Goal: Task Accomplishment & Management: Use online tool/utility

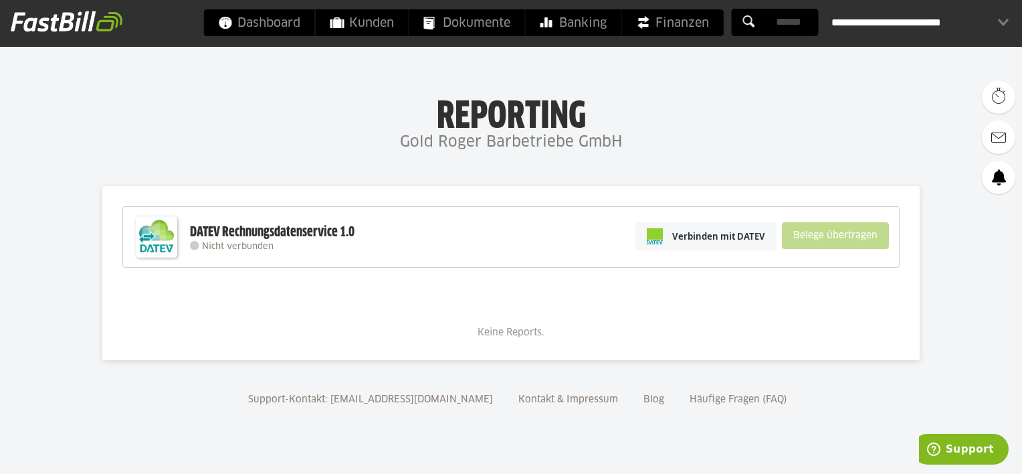
click at [457, 247] on div "DATEV Rechnungsdatenservice 1.0 Nicht verbunden Verbinden mit DATEV Belege über…" at bounding box center [511, 237] width 778 height 62
click at [739, 237] on span "Verbinden mit DATEV" at bounding box center [718, 236] width 93 height 13
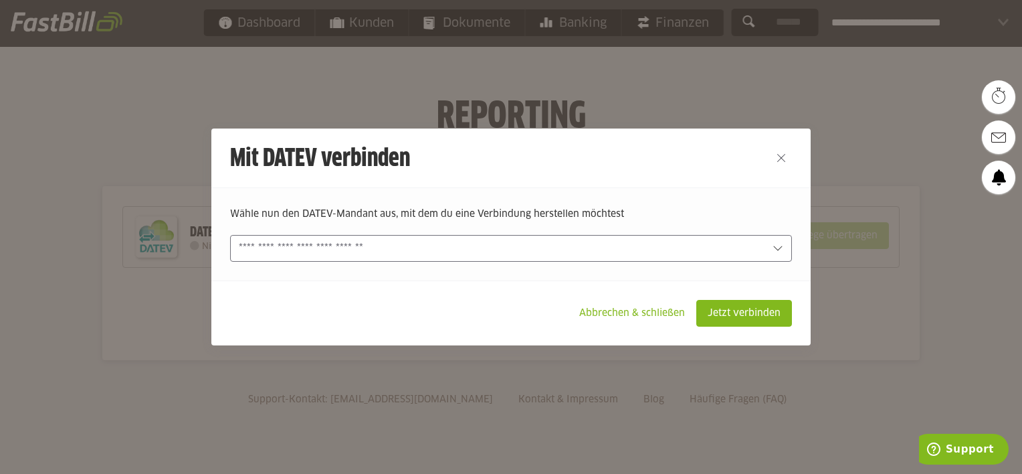
click at [632, 270] on div "Wähle nun den DATEV-Mandant aus, mit dem du eine Verbindung herstellen möchtest…" at bounding box center [511, 233] width 600 height 93
click at [640, 252] on input "text" at bounding box center [502, 248] width 526 height 15
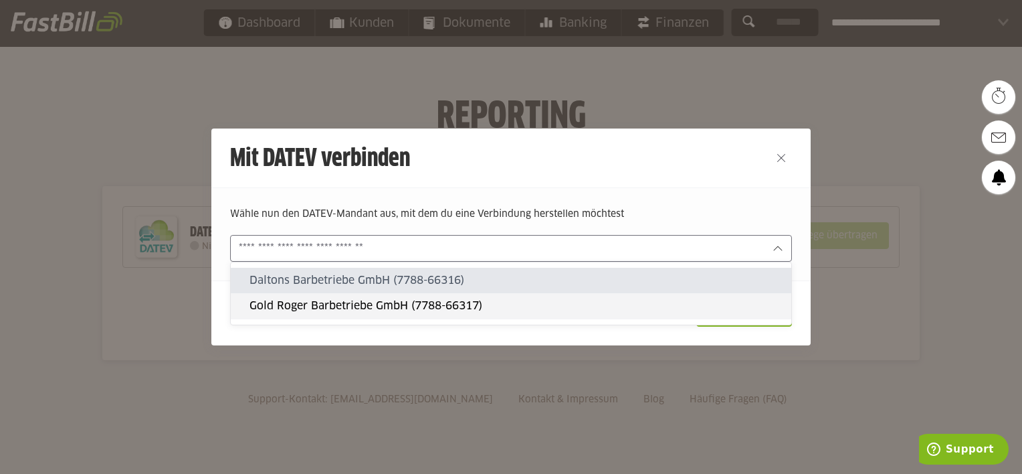
click at [581, 302] on slot "Gold Roger Barbetriebe GmbH (7788-66317)" at bounding box center [515, 305] width 531 height 15
type input "**********"
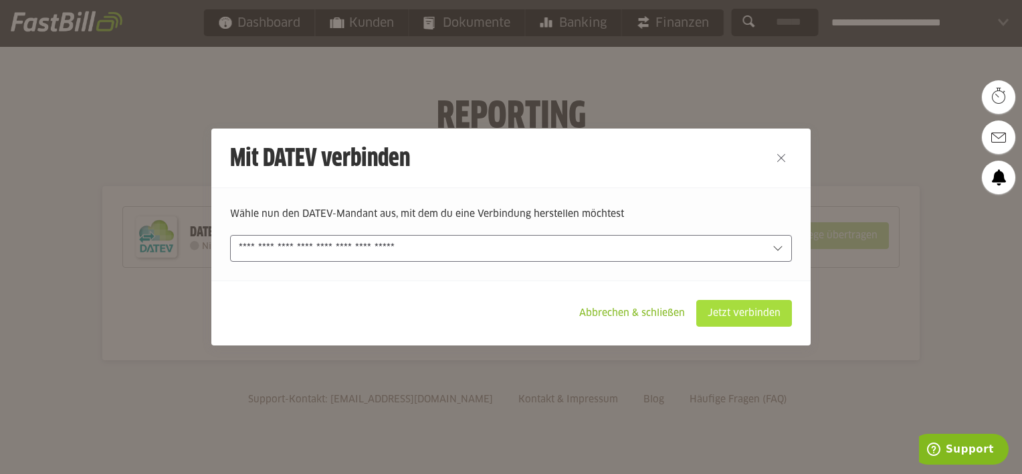
click at [739, 306] on slot "Jetzt verbinden" at bounding box center [744, 312] width 94 height 25
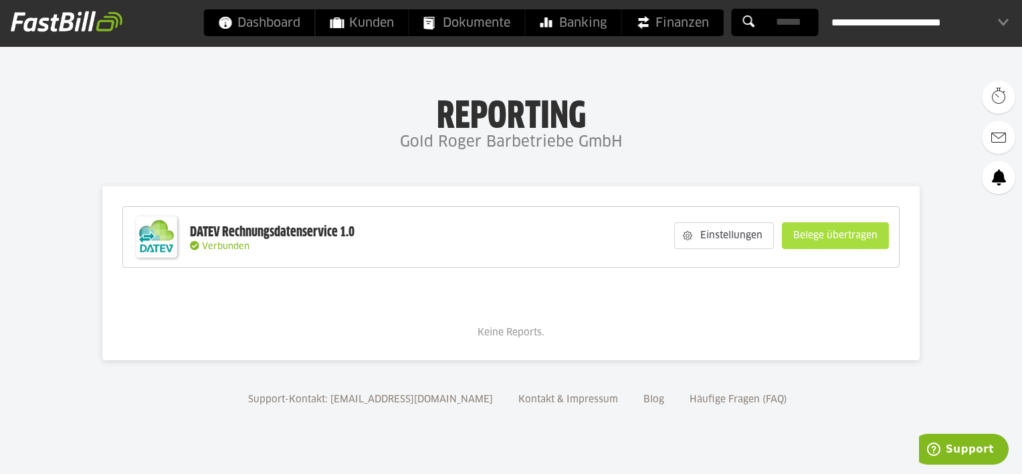
click at [840, 236] on slot "Belege übertragen" at bounding box center [836, 235] width 106 height 25
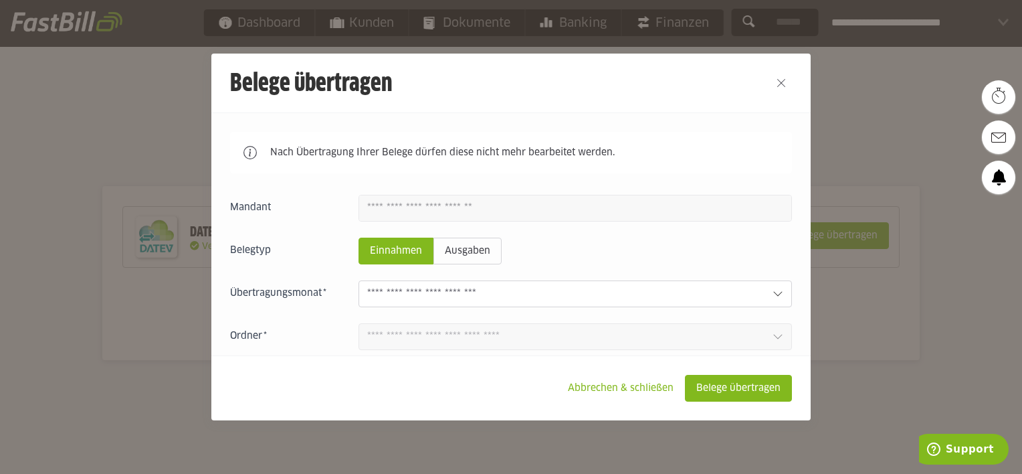
click at [538, 297] on input "text" at bounding box center [564, 293] width 395 height 15
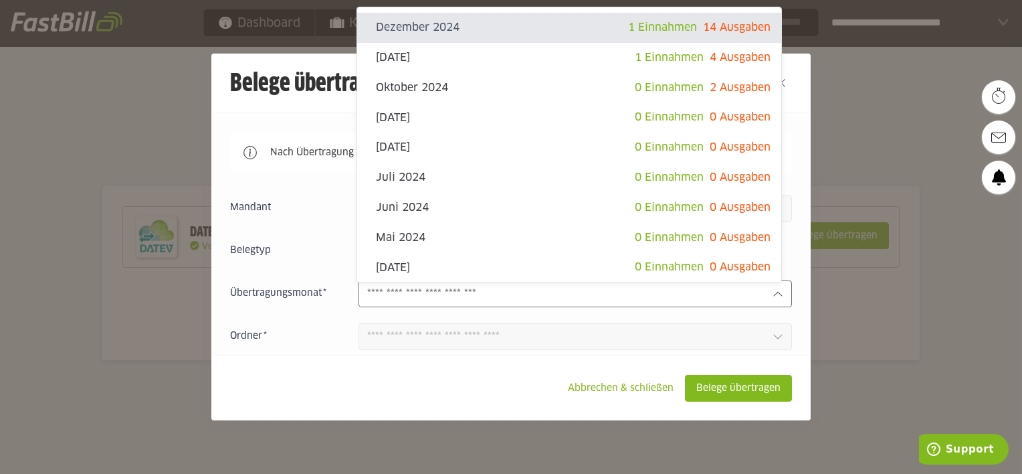
drag, startPoint x: 393, startPoint y: 388, endPoint x: 400, endPoint y: 375, distance: 14.4
click at [393, 388] on footer "Abbrechen & schließen Belege übertragen" at bounding box center [511, 387] width 600 height 65
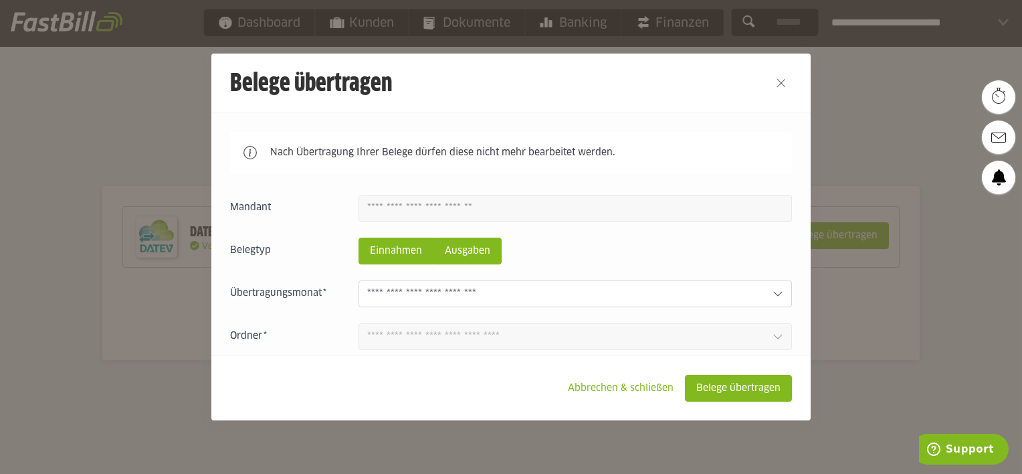
click at [461, 246] on slot "Ausgaben" at bounding box center [467, 250] width 67 height 25
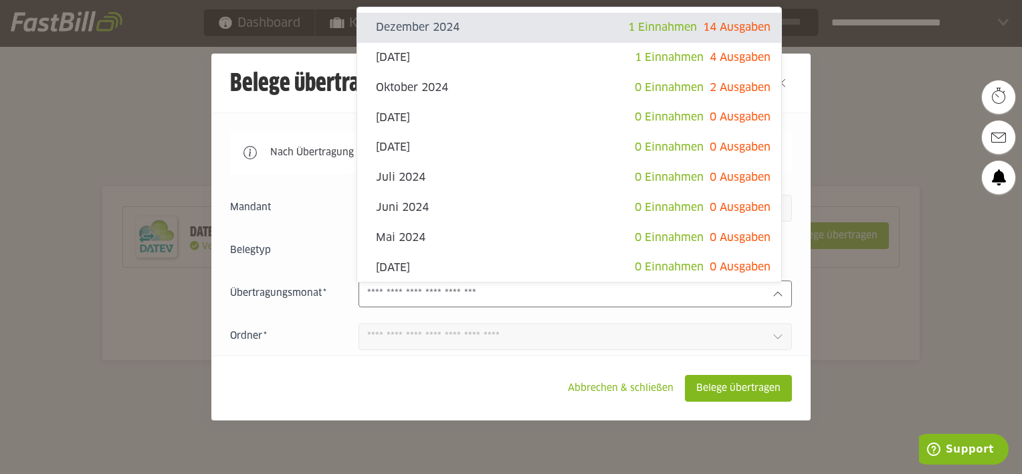
click at [462, 288] on input "text" at bounding box center [564, 293] width 395 height 15
click at [333, 376] on footer "Abbrechen & schließen Belege übertragen" at bounding box center [511, 387] width 600 height 65
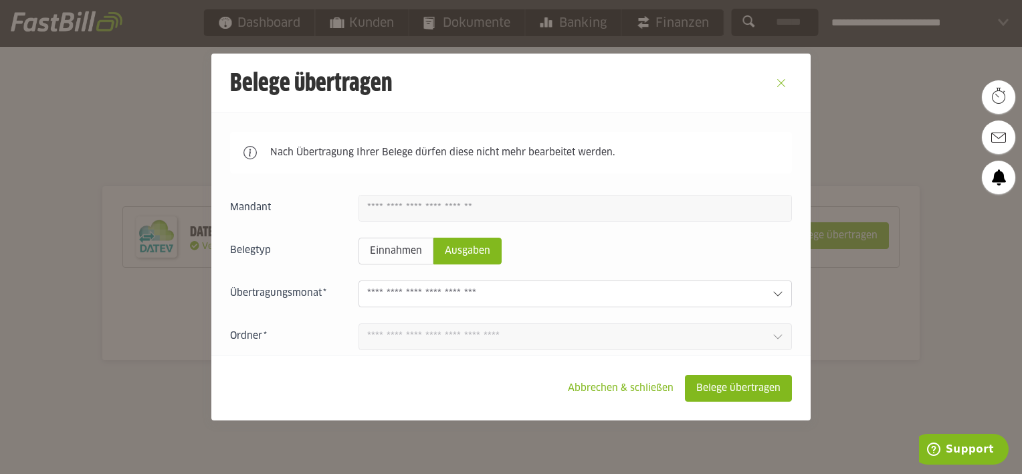
click at [783, 84] on button "Close" at bounding box center [781, 82] width 21 height 21
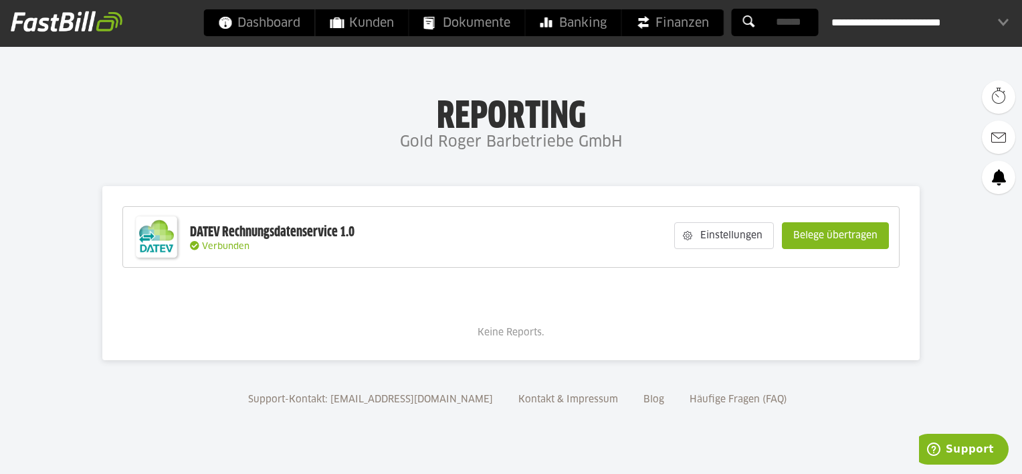
click at [897, 19] on div "**********" at bounding box center [920, 22] width 177 height 27
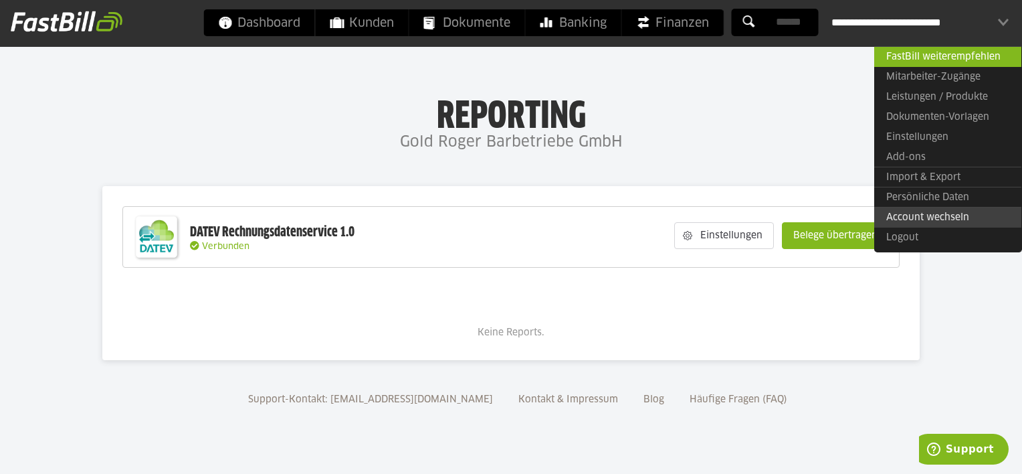
click at [925, 215] on link "Account wechseln" at bounding box center [948, 217] width 147 height 21
